Goal: Register for event/course

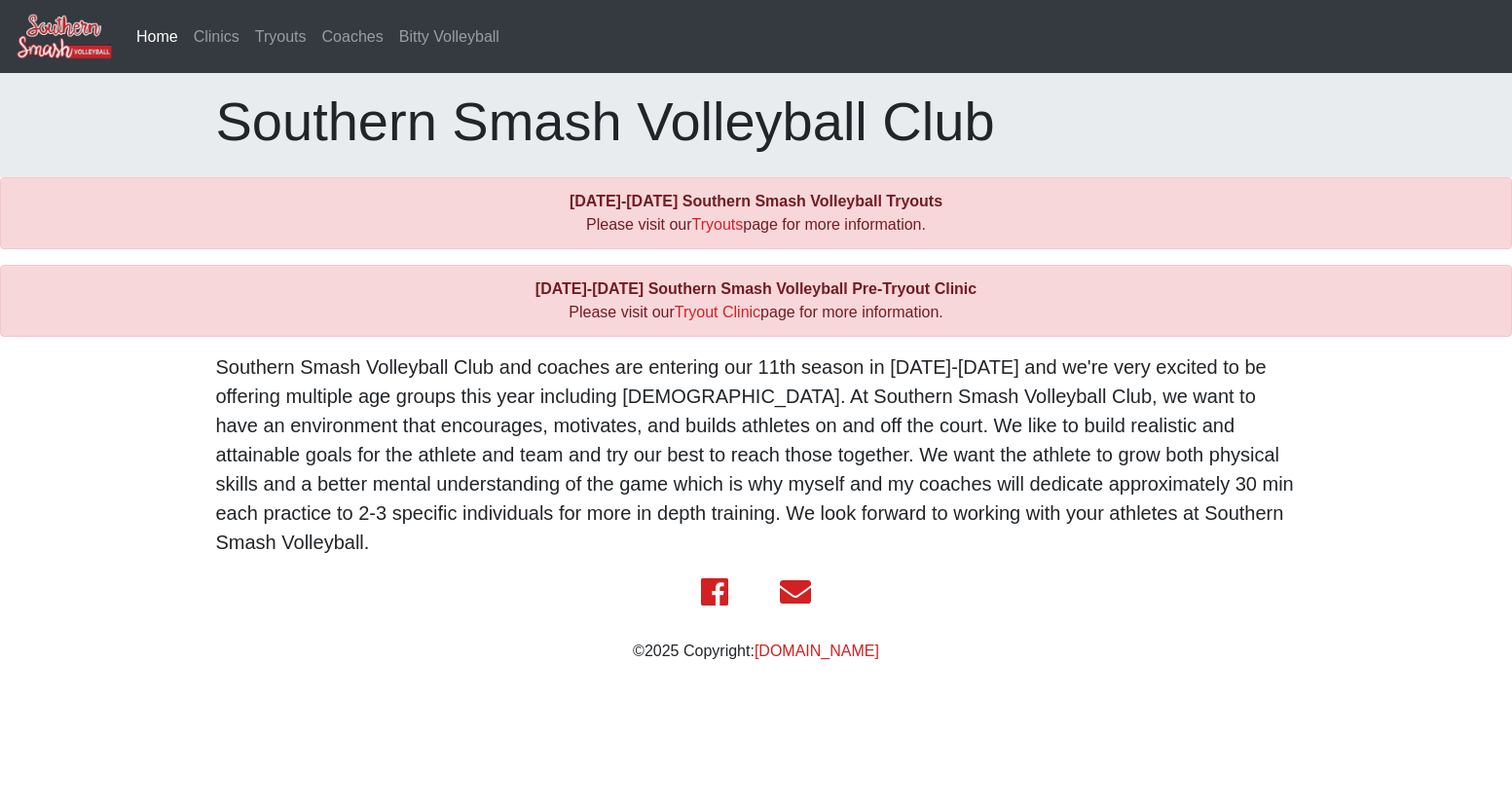
click at [732, 324] on div "[DATE]-[DATE] Southern Smash Volleyball Pre-Tryout Clinic Please visit our Tryo…" at bounding box center [756, 301] width 1512 height 72
click at [727, 316] on link "Tryout Clinic" at bounding box center [717, 312] width 86 height 17
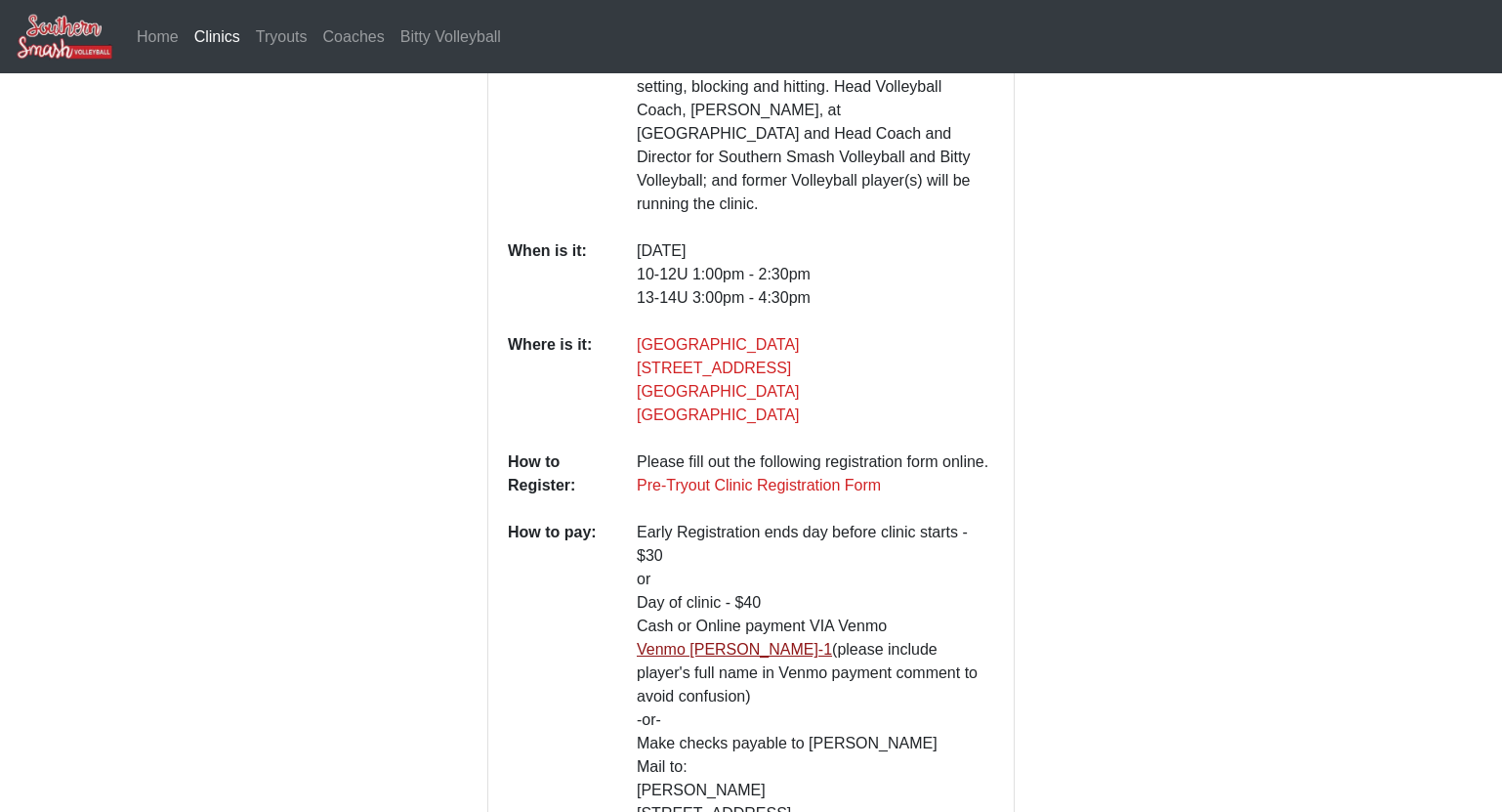
scroll to position [608, 0]
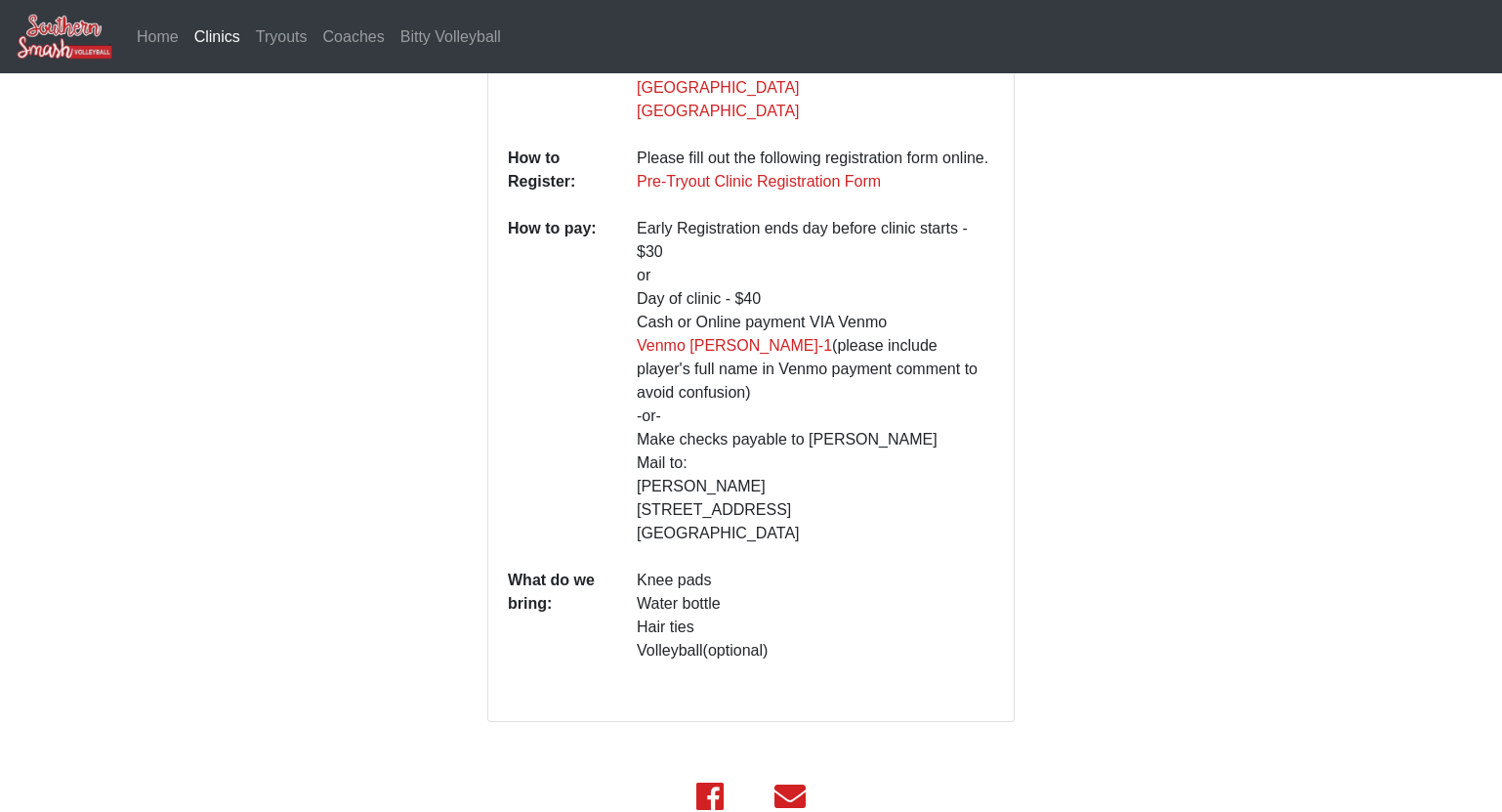
click at [280, 428] on div at bounding box center [334, 162] width 278 height 1120
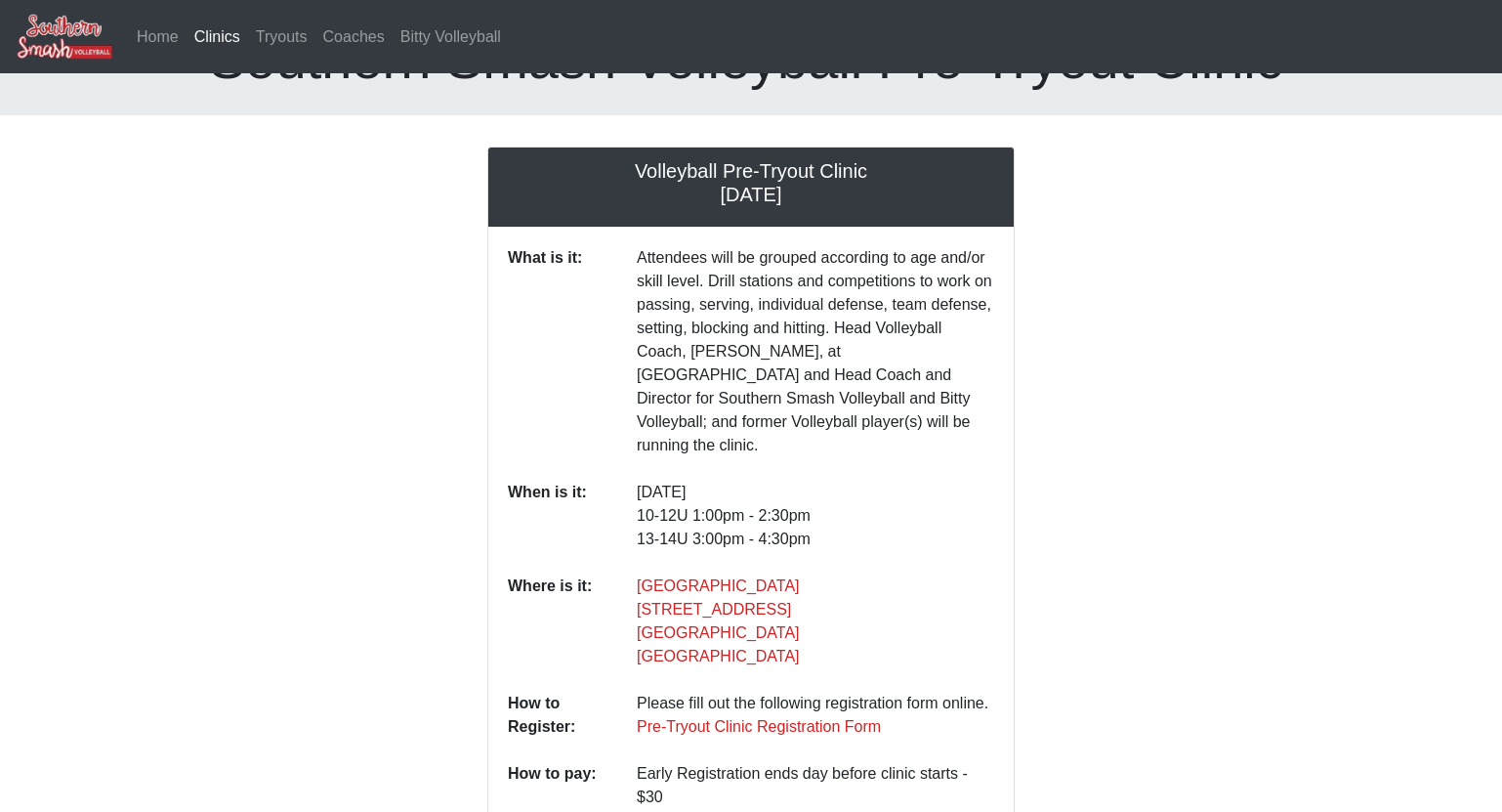
scroll to position [0, 0]
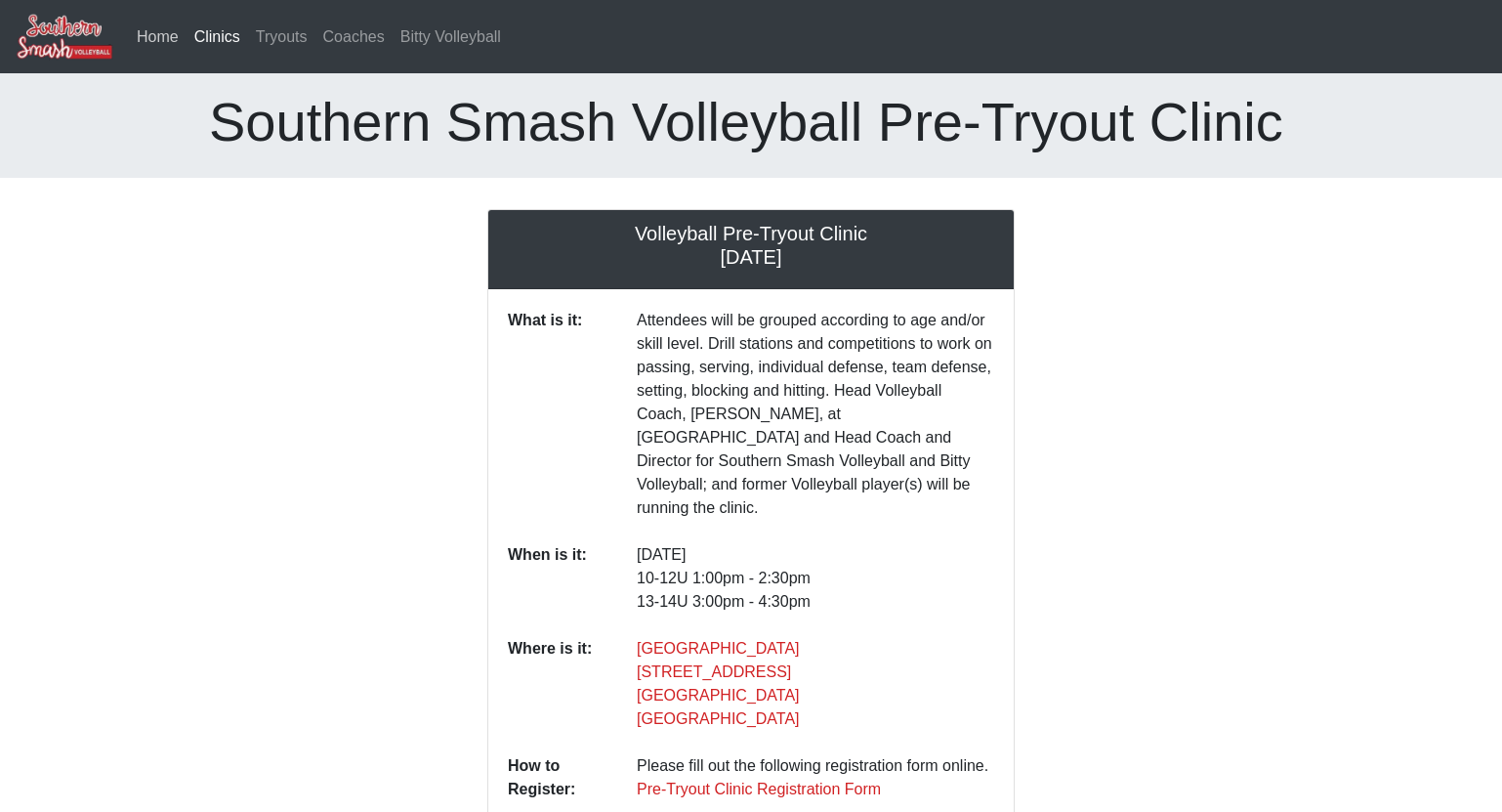
click at [146, 26] on link "Home" at bounding box center [158, 37] width 58 height 39
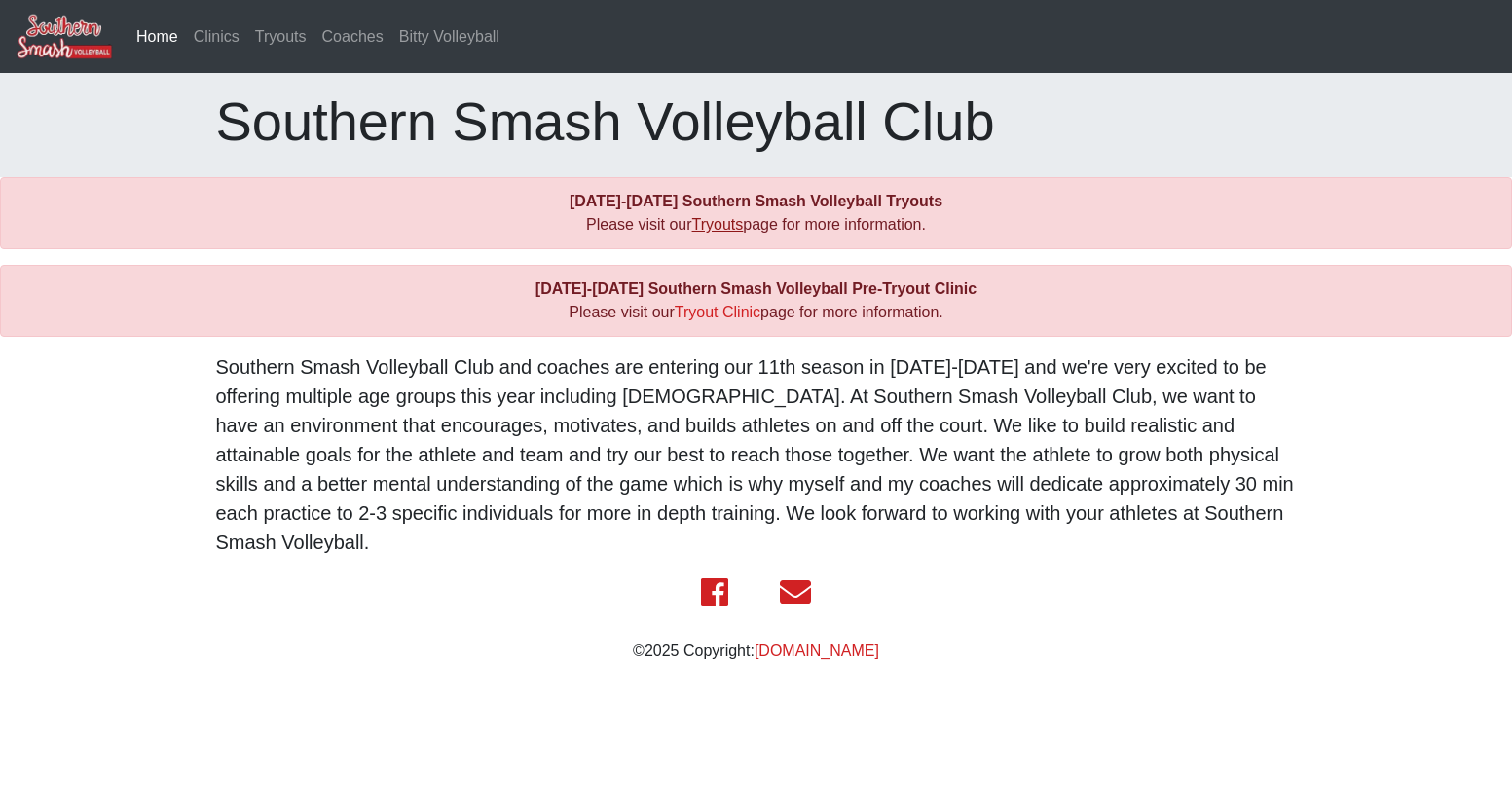
click at [727, 230] on link "Tryouts" at bounding box center [718, 224] width 51 height 17
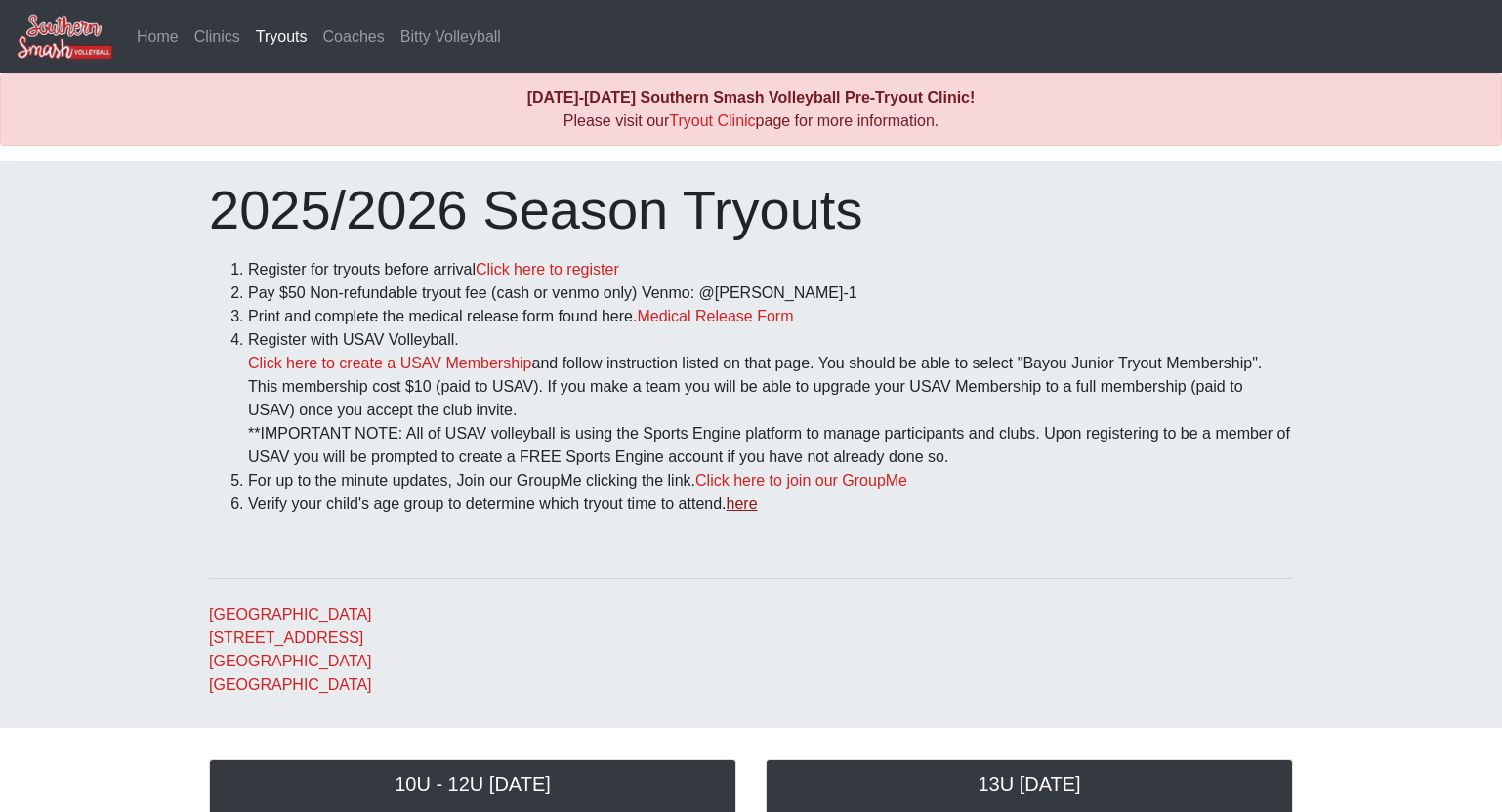
click at [739, 509] on link "here" at bounding box center [742, 503] width 31 height 17
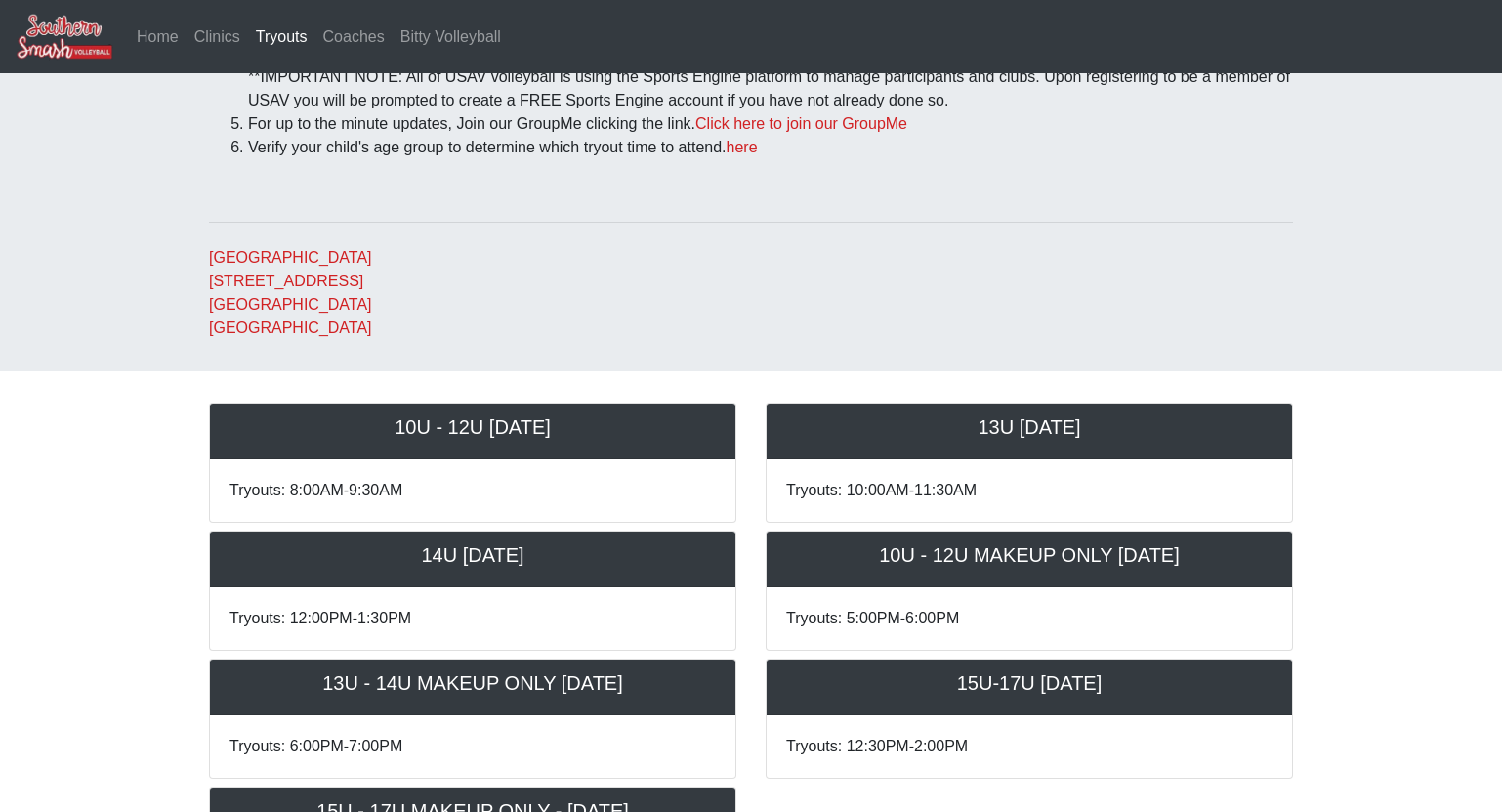
scroll to position [391, 0]
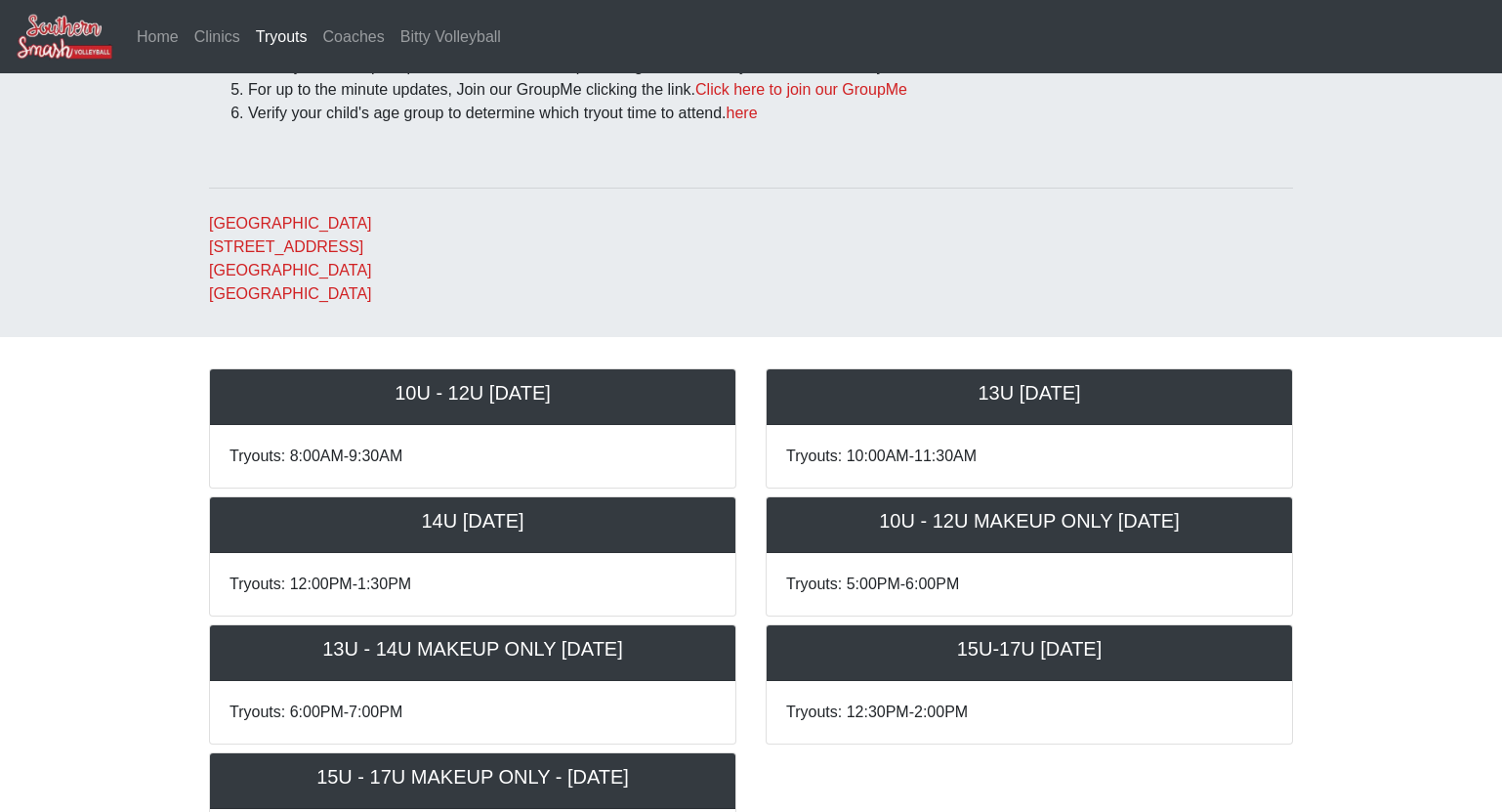
click at [147, 525] on body "Home Clinics Tryouts (current) Coaches Bitty Volleyball 2025-2026 Southern Smas…" at bounding box center [751, 297] width 1502 height 1377
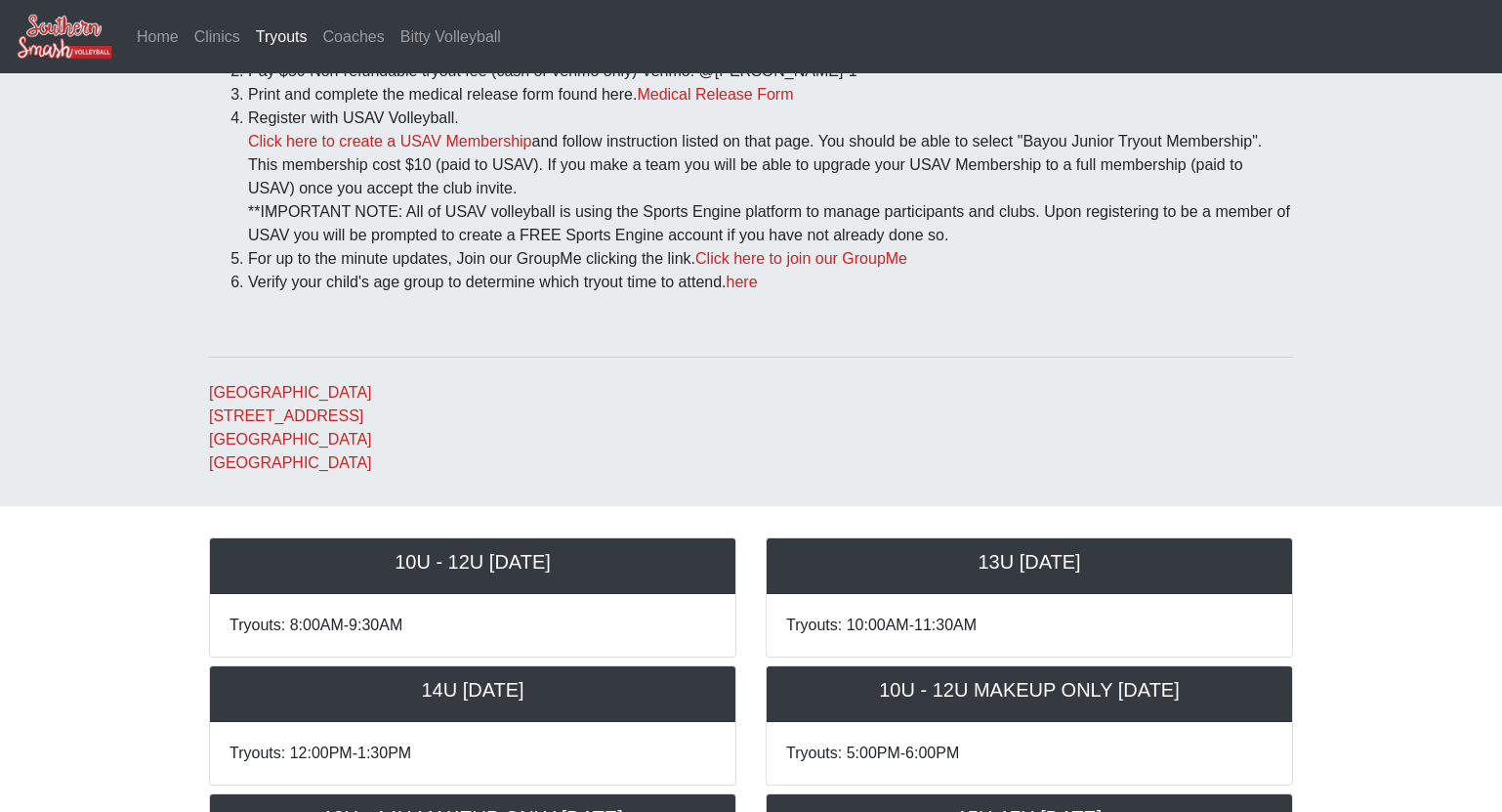
scroll to position [27, 0]
